Goal: Information Seeking & Learning: Learn about a topic

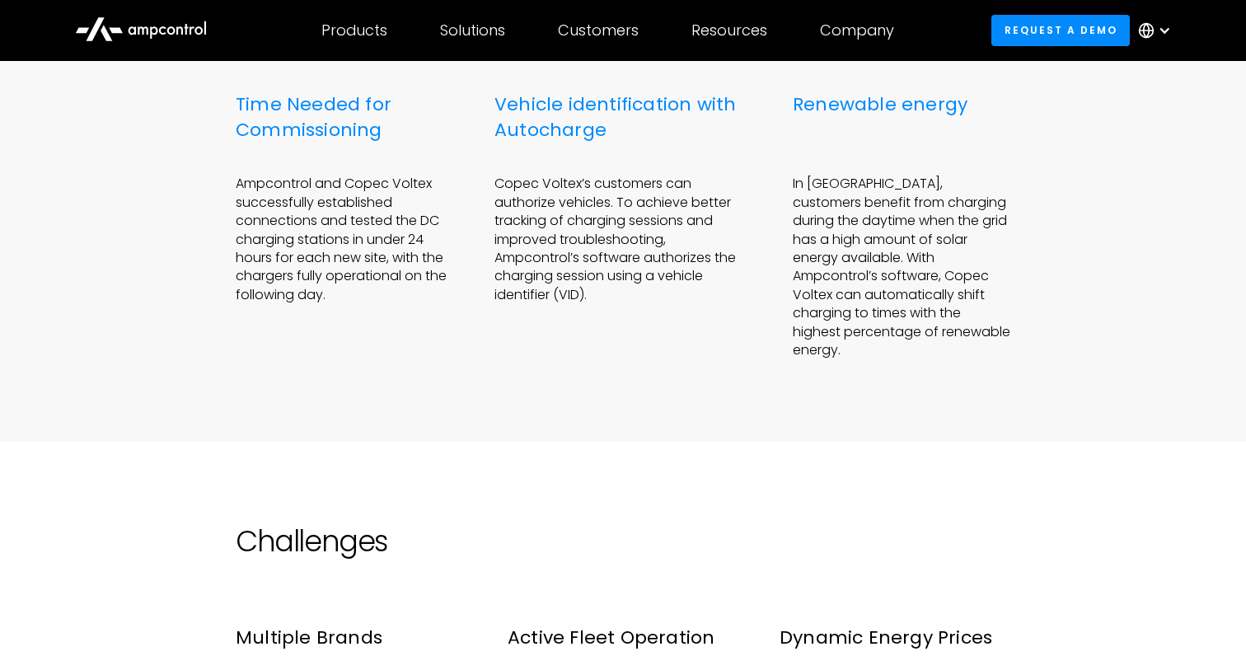
scroll to position [996, 0]
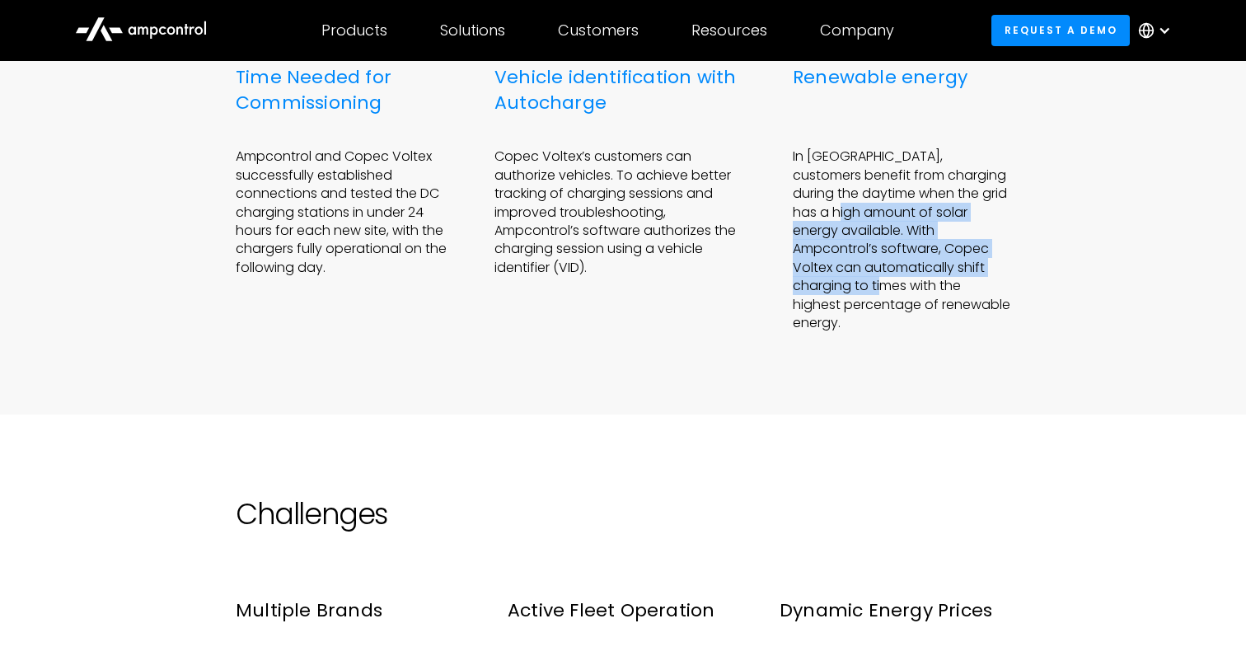
drag, startPoint x: 802, startPoint y: 205, endPoint x: 1080, endPoint y: 265, distance: 284.1
click at [1080, 265] on div "<24 Hrs Time Needed for Commissioning Ampcontrol and Copec Voltex successfully …" at bounding box center [623, 156] width 1246 height 515
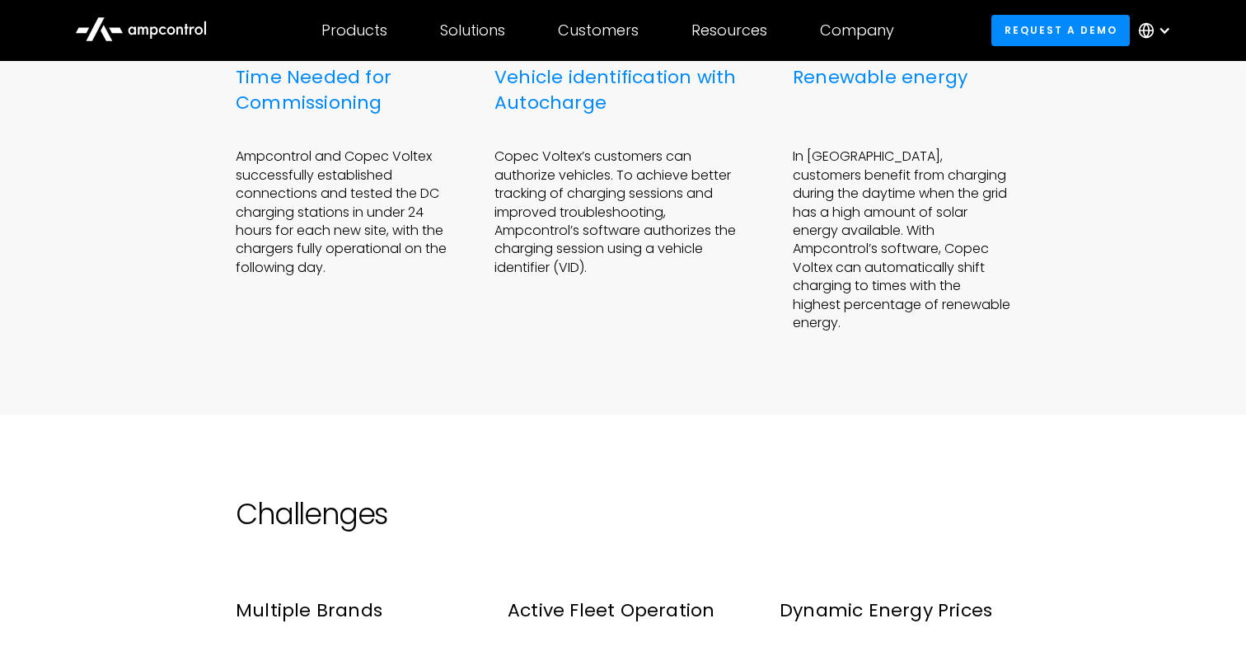
click at [969, 384] on div "<24 Hrs Time Needed for Commissioning Ampcontrol and Copec Voltex successfully …" at bounding box center [623, 156] width 1246 height 515
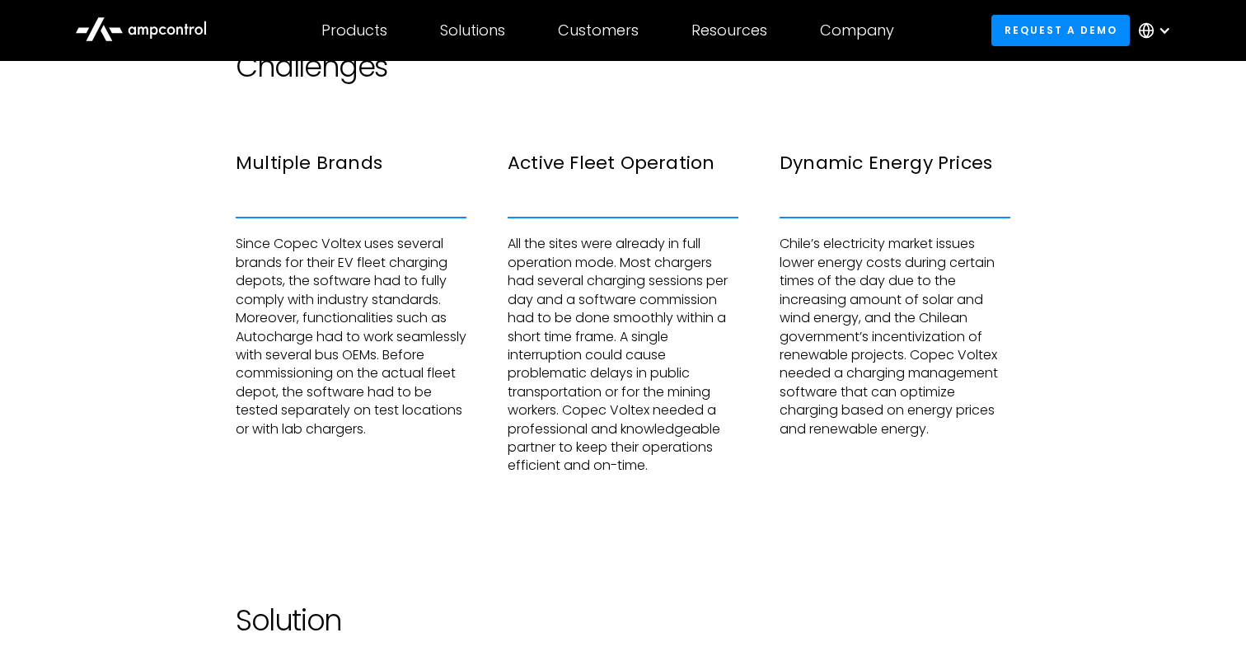
scroll to position [1439, 0]
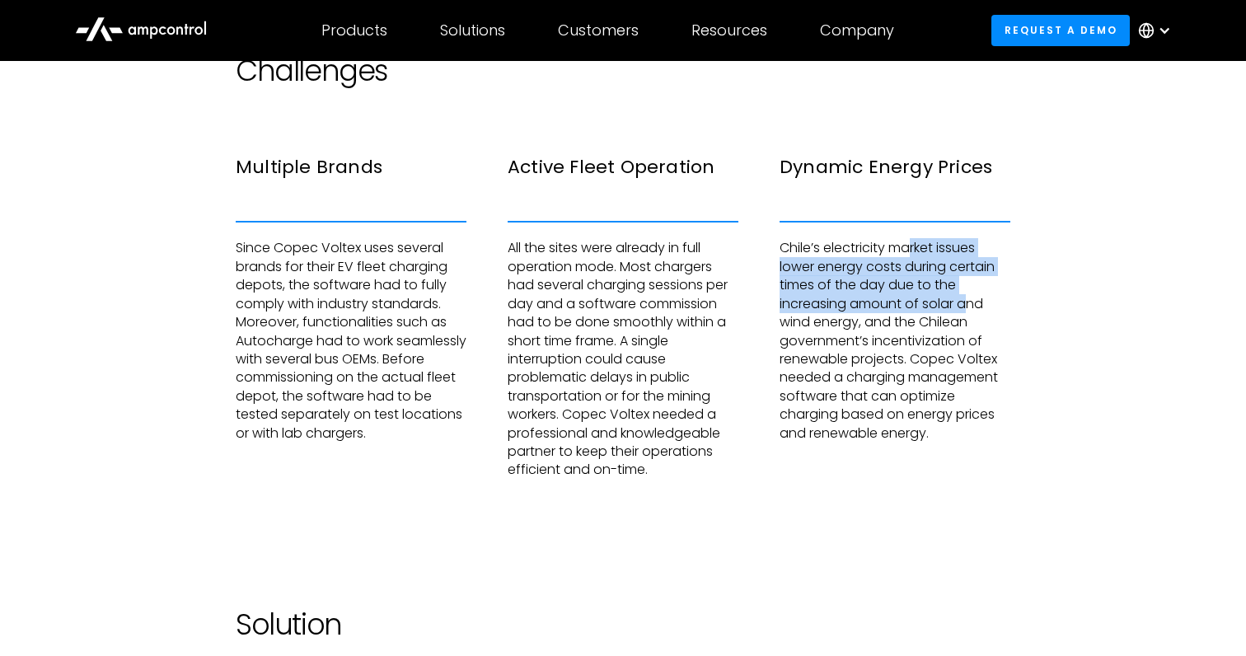
drag, startPoint x: 914, startPoint y: 229, endPoint x: 972, endPoint y: 291, distance: 84.6
click at [972, 292] on p "Chile’s electricity market issues lower energy costs during certain times of th…" at bounding box center [895, 331] width 231 height 221
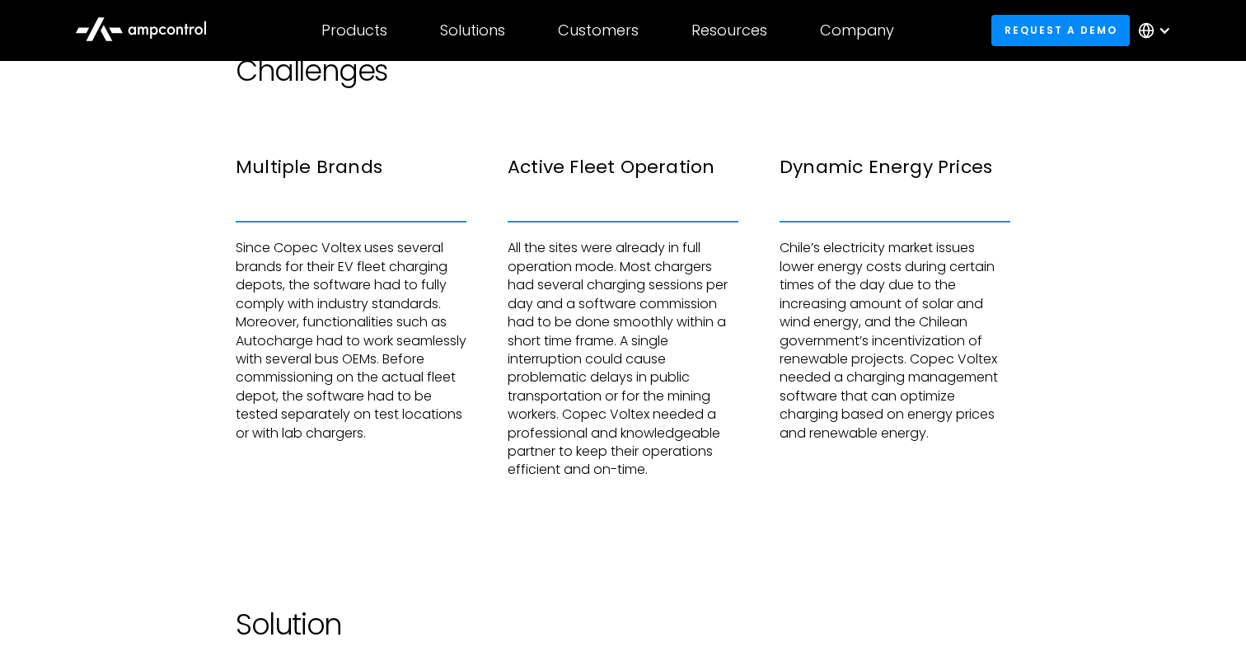
click at [809, 268] on p "Chile’s electricity market issues lower energy costs during certain times of th…" at bounding box center [895, 331] width 231 height 221
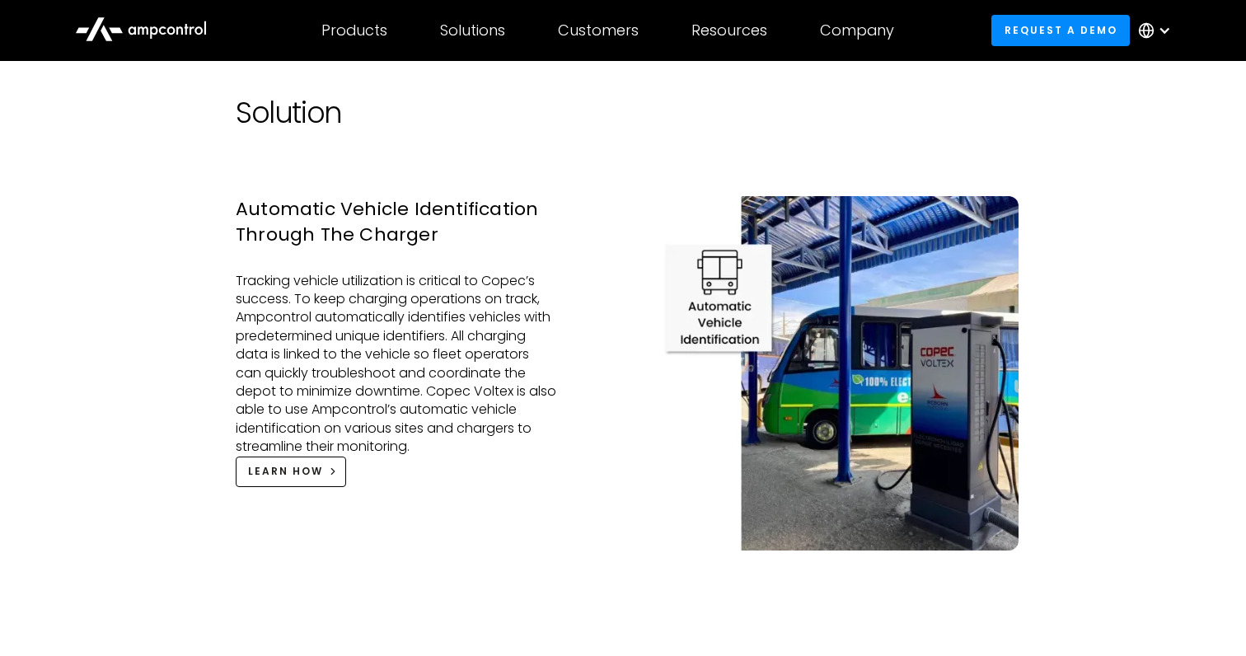
scroll to position [1949, 0]
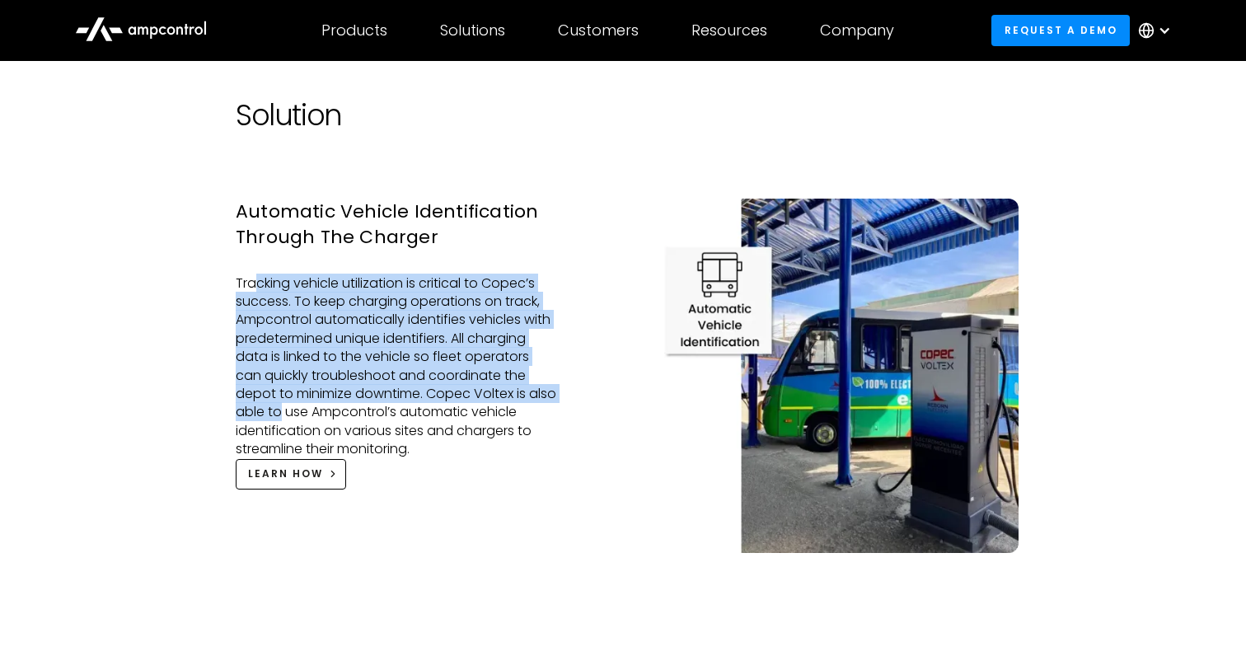
drag, startPoint x: 253, startPoint y: 267, endPoint x: 314, endPoint y: 390, distance: 137.1
click at [314, 390] on p "Tracking vehicle utilization is critical to Copec’s success. To keep charging o…" at bounding box center [396, 367] width 321 height 185
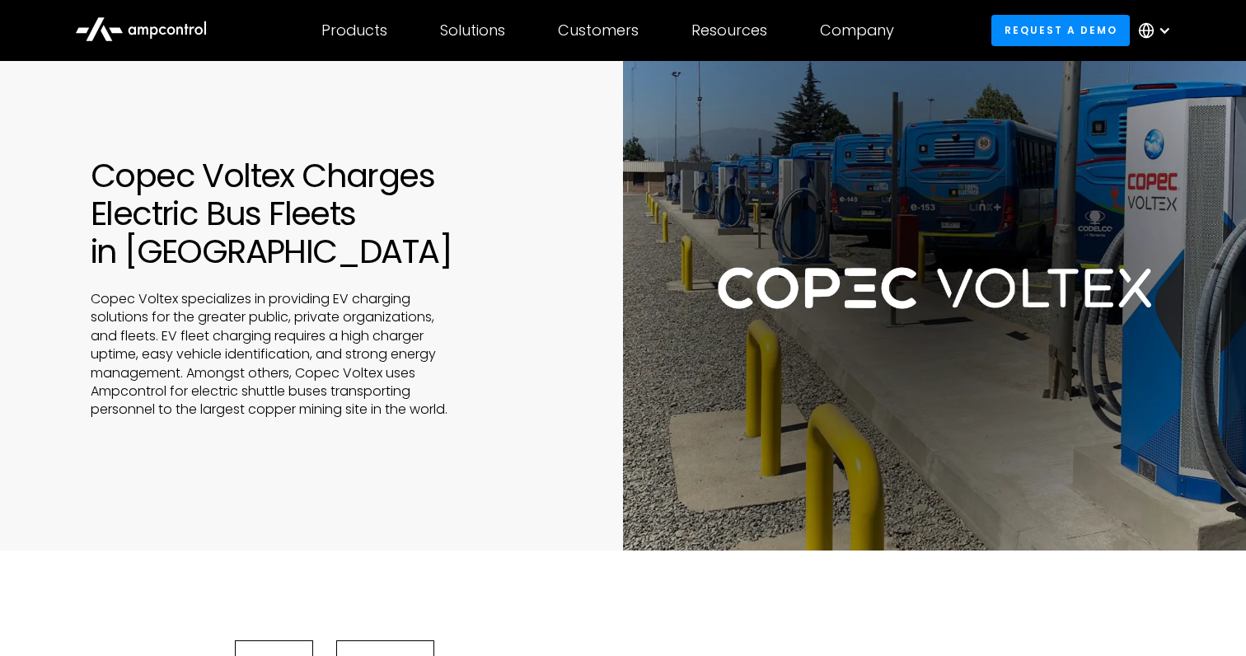
scroll to position [0, 0]
